Goal: Transaction & Acquisition: Download file/media

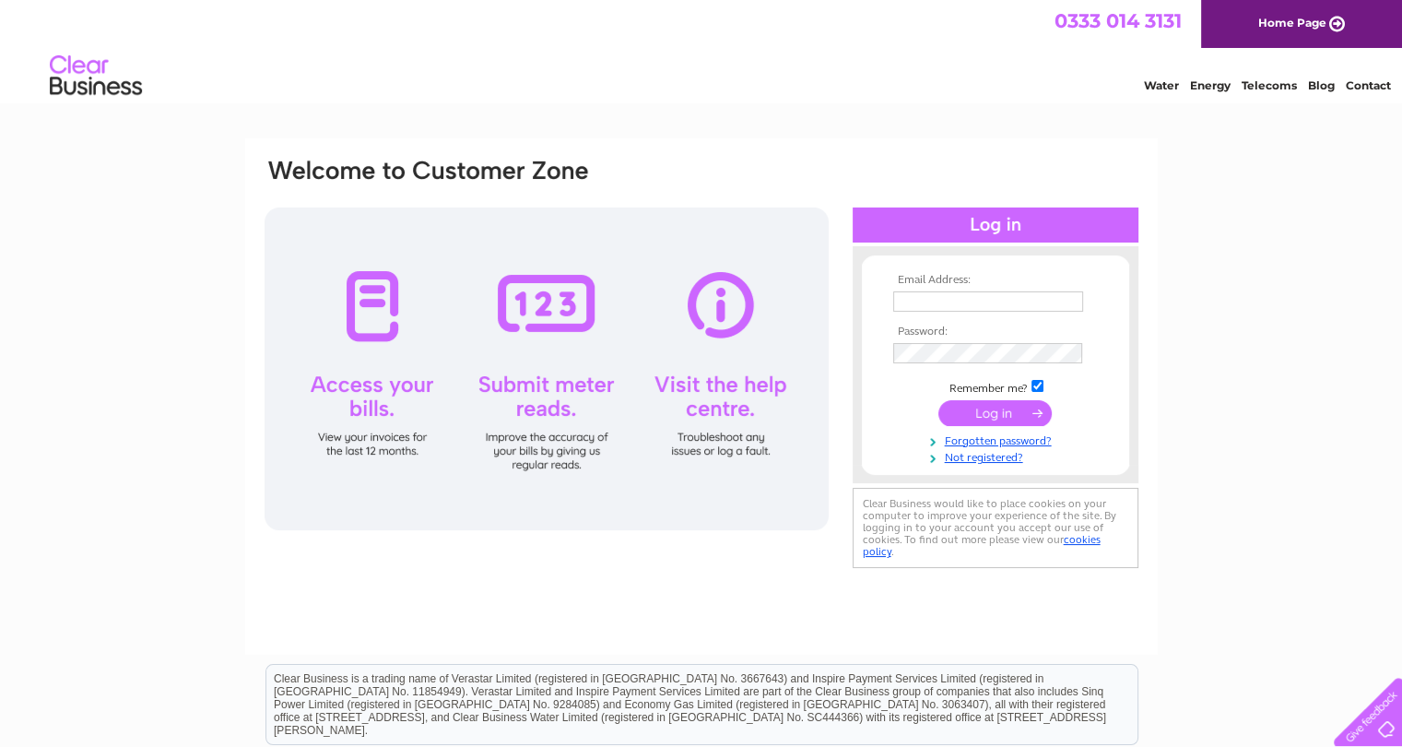
type input "[EMAIL_ADDRESS][DOMAIN_NAME]"
click at [999, 416] on input "submit" at bounding box center [994, 413] width 113 height 26
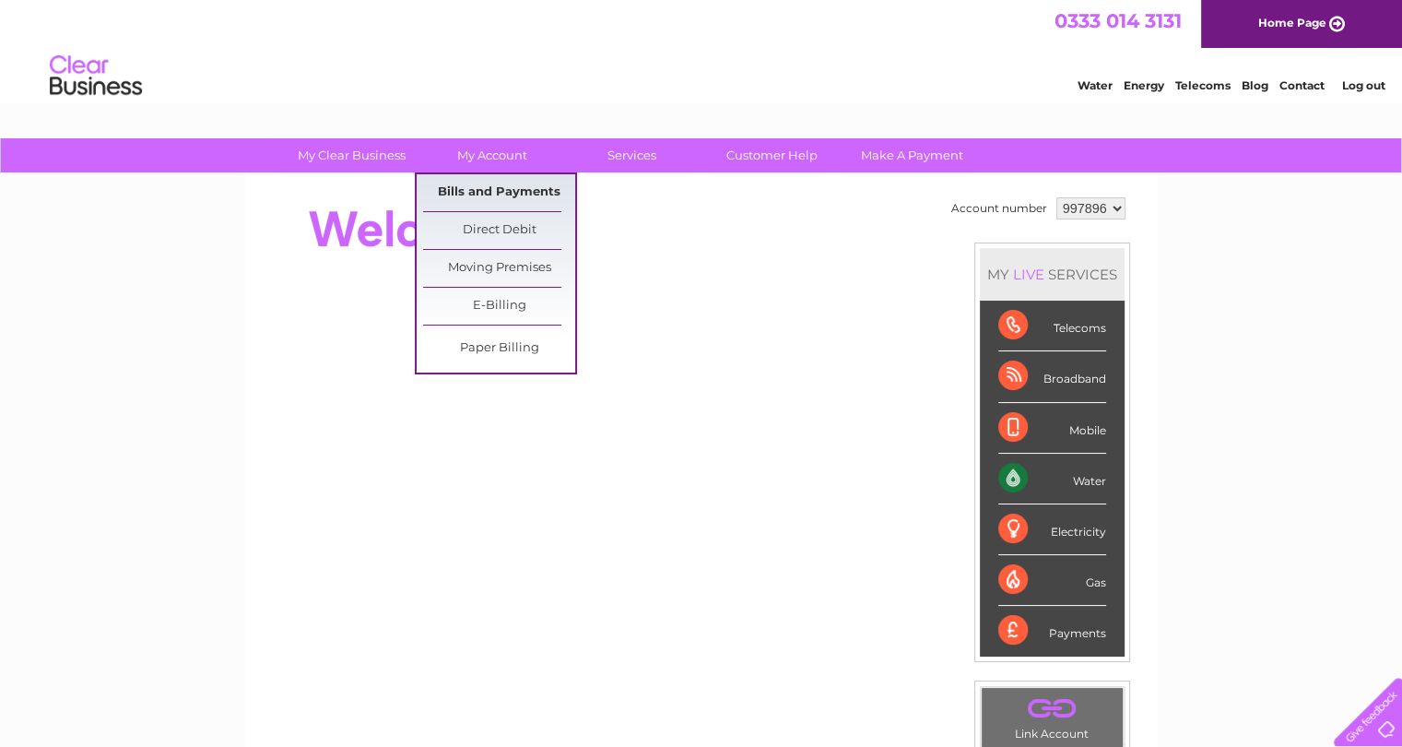
click at [490, 193] on link "Bills and Payments" at bounding box center [499, 192] width 152 height 37
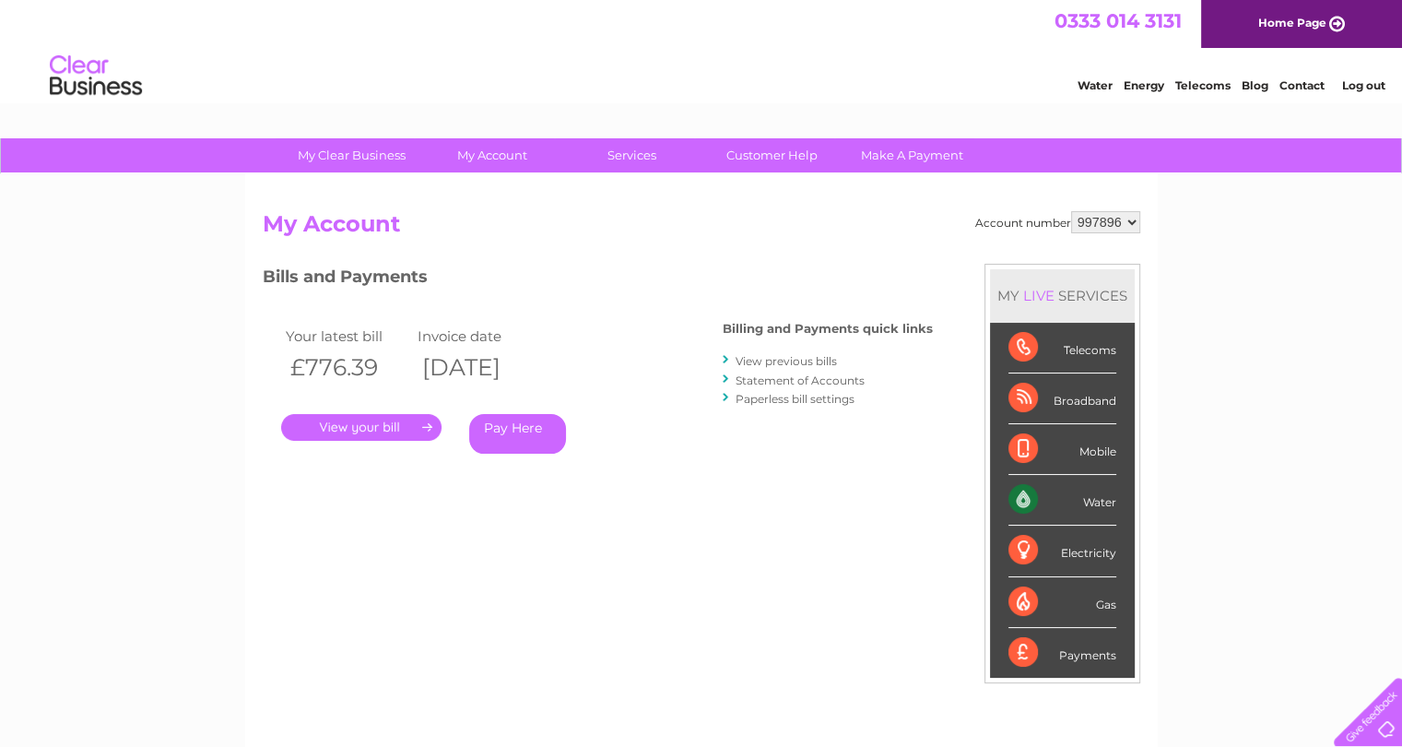
click at [328, 415] on link "." at bounding box center [361, 427] width 160 height 27
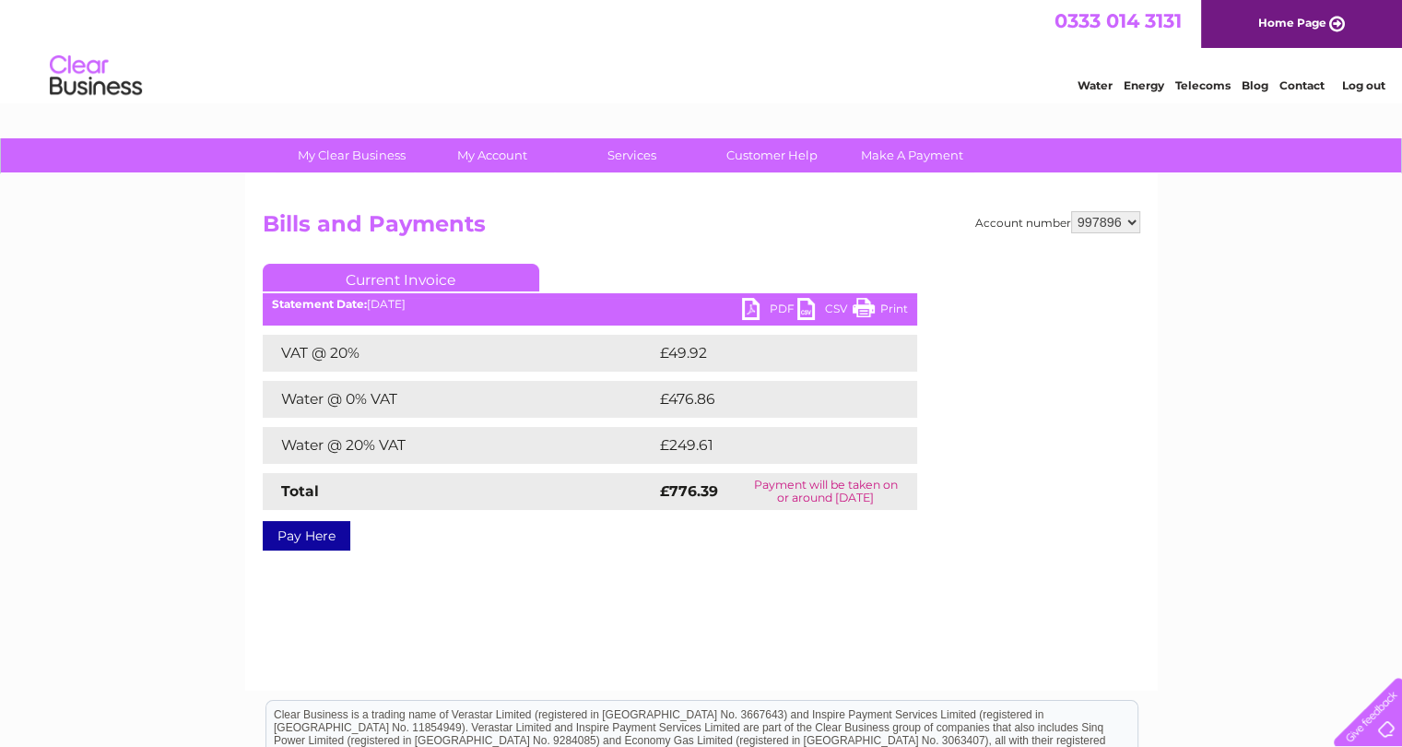
click at [780, 307] on link "PDF" at bounding box center [769, 311] width 55 height 27
